Goal: Transaction & Acquisition: Purchase product/service

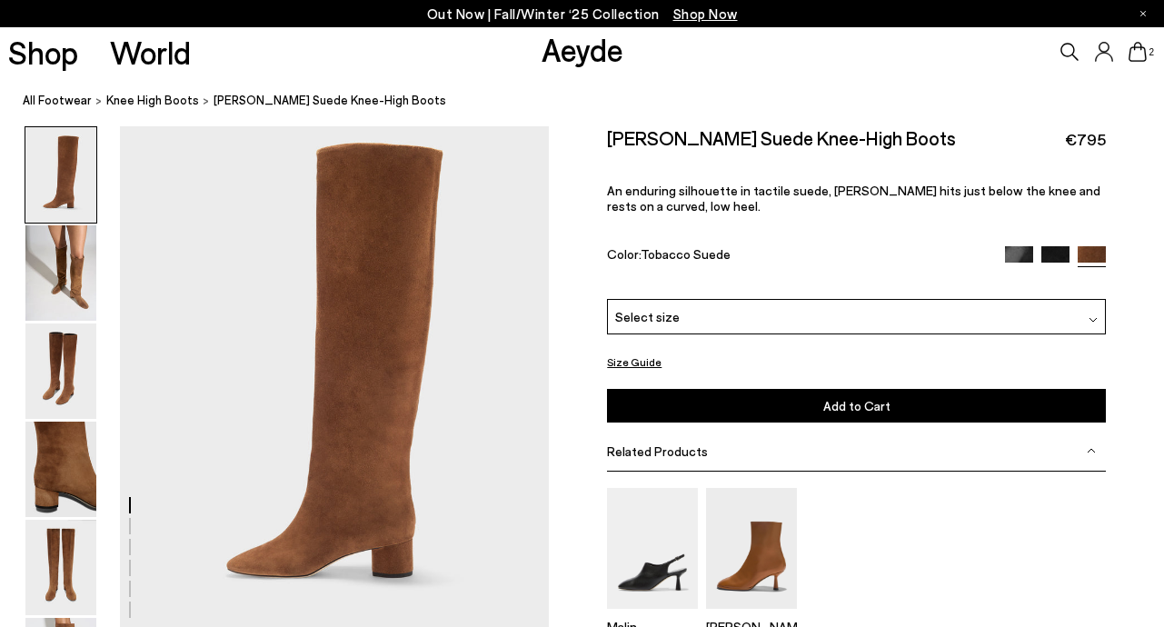
scroll to position [21, 0]
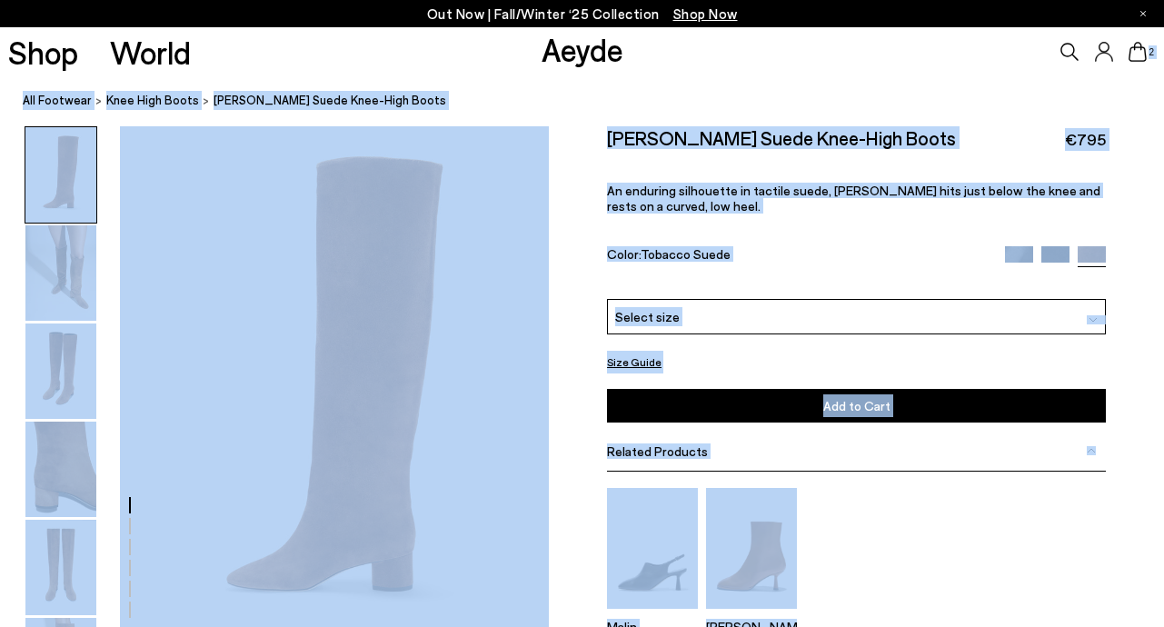
drag, startPoint x: 1112, startPoint y: 148, endPoint x: 1095, endPoint y: 49, distance: 100.4
click at [1095, 49] on body "Free shipping to Belgium on all orders Your item is added to cart. View Cart × …" at bounding box center [582, 292] width 1164 height 627
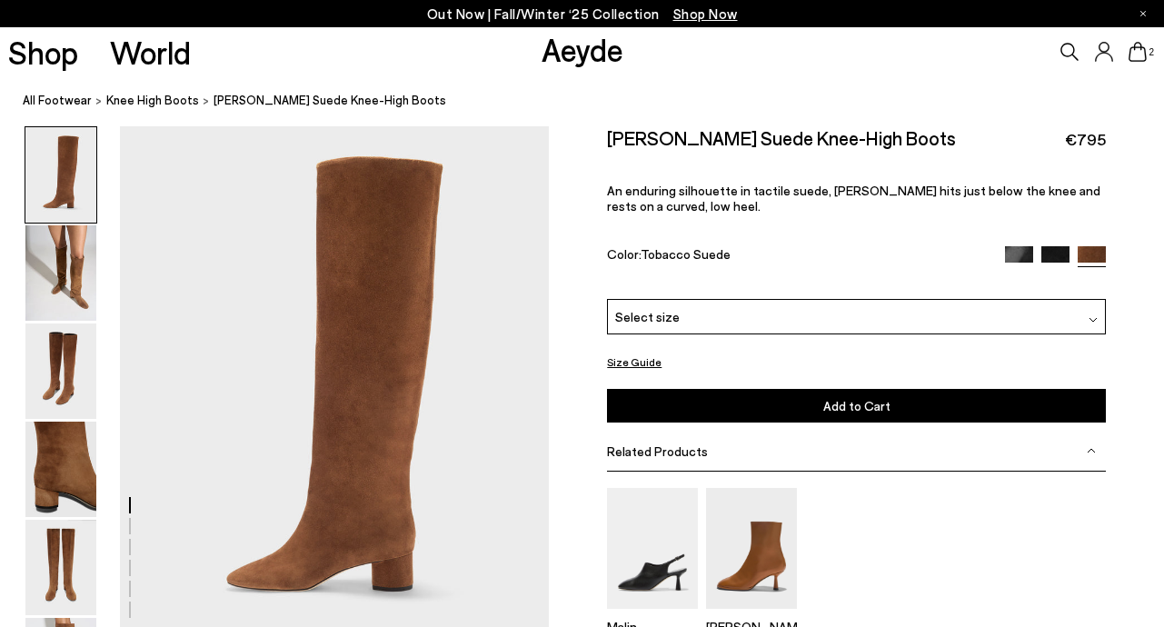
drag, startPoint x: 1105, startPoint y: 130, endPoint x: 1104, endPoint y: 195, distance: 65.5
click at [952, 126] on div "Willa Suede Knee-High Boots €795" at bounding box center [856, 138] width 499 height 25
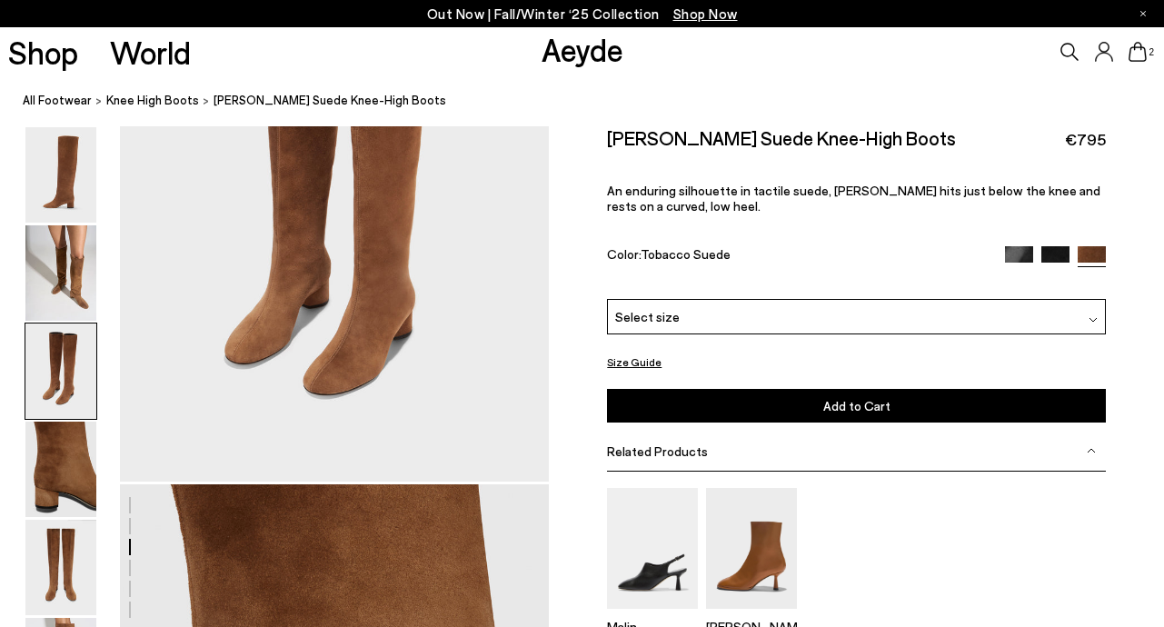
scroll to position [1559, 0]
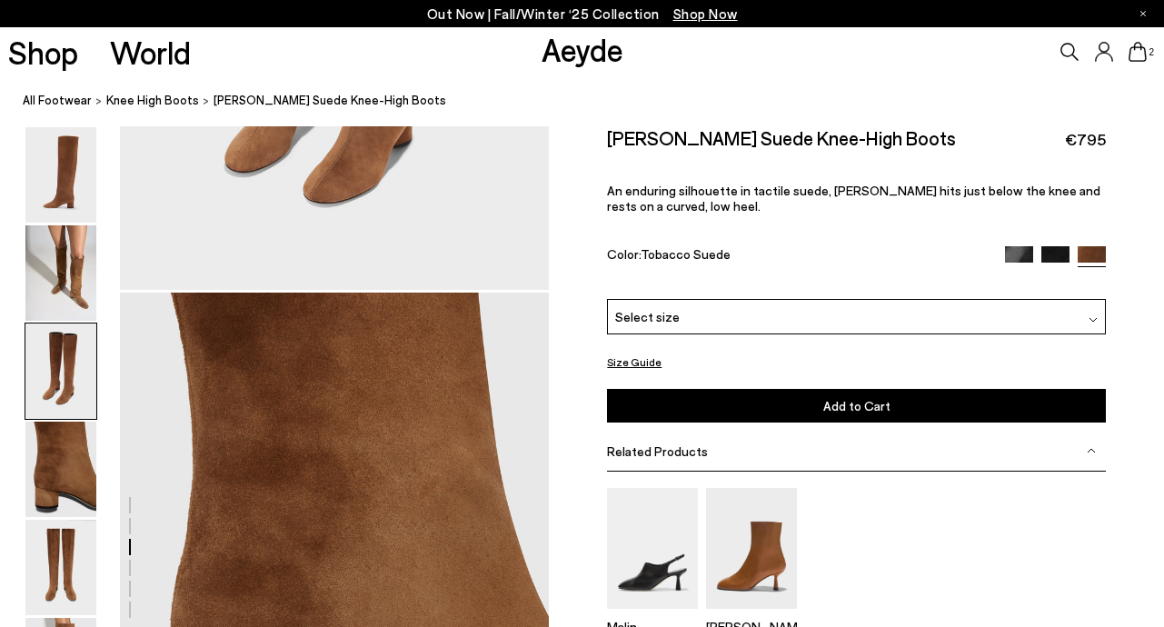
click at [1143, 45] on icon at bounding box center [1138, 52] width 18 height 20
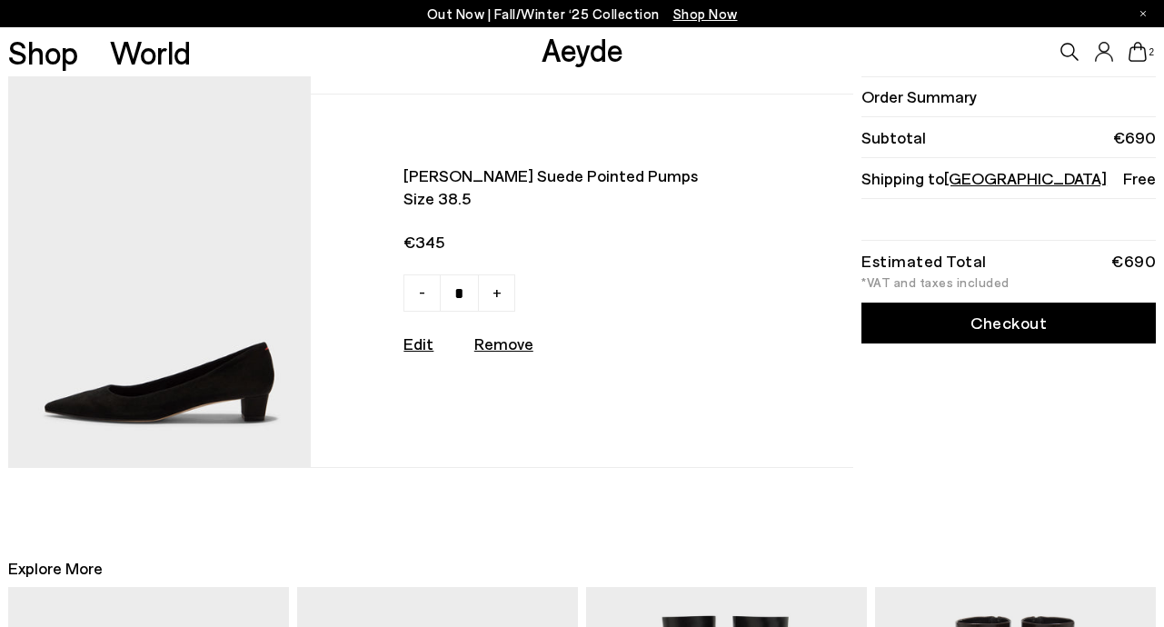
scroll to position [351, 0]
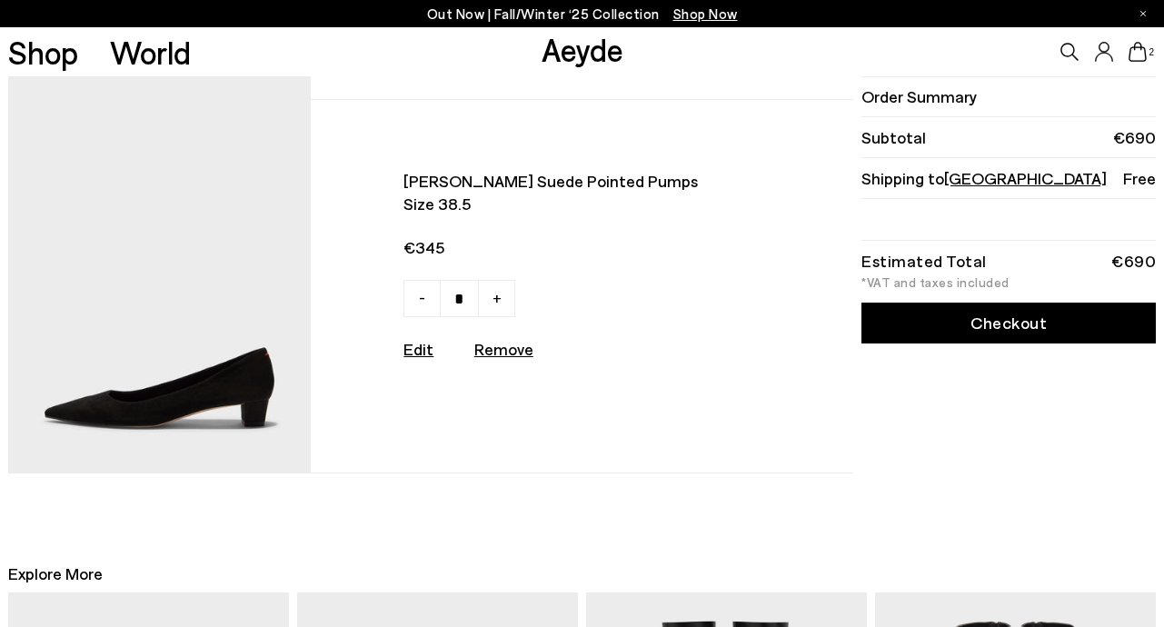
click at [515, 355] on u "Remove" at bounding box center [503, 349] width 59 height 20
type input "*"
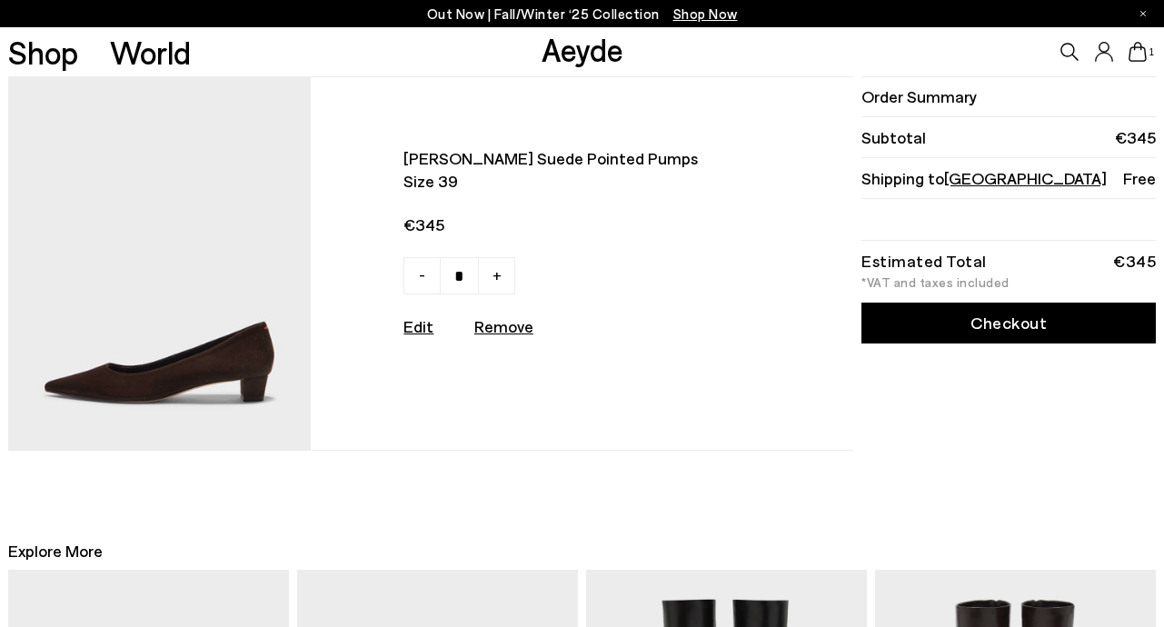
scroll to position [0, 0]
click at [240, 332] on img at bounding box center [159, 263] width 303 height 373
